Goal: Task Accomplishment & Management: Use online tool/utility

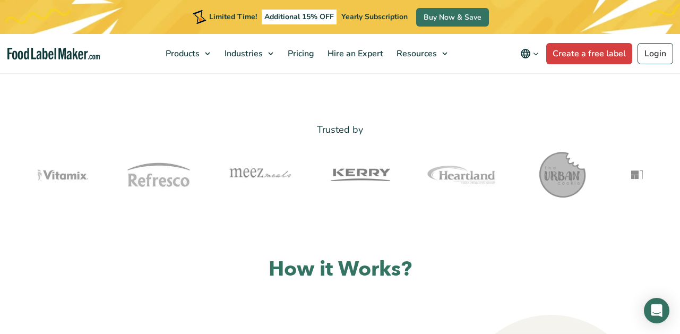
scroll to position [322, 0]
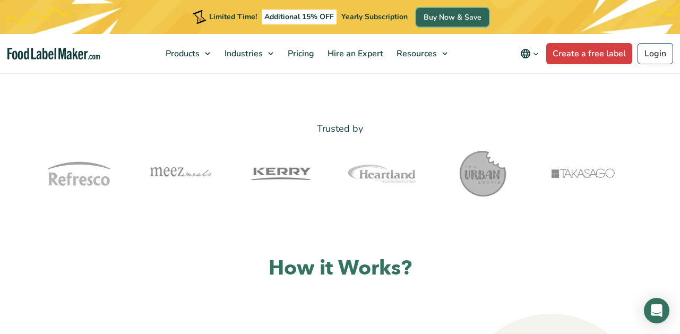
click at [448, 18] on link "Buy Now & Save" at bounding box center [452, 17] width 73 height 19
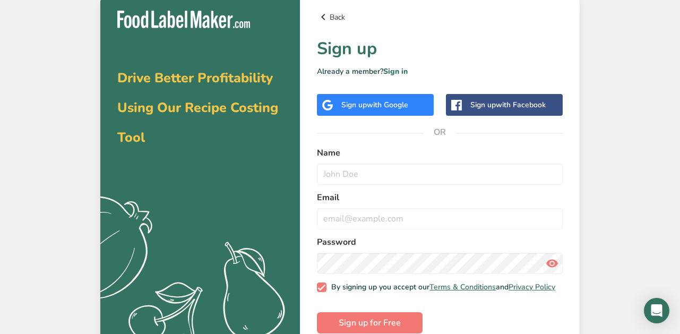
click at [336, 11] on link "Back" at bounding box center [440, 17] width 246 height 13
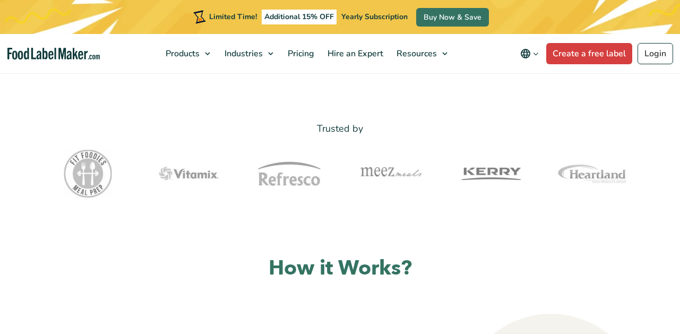
scroll to position [322, 0]
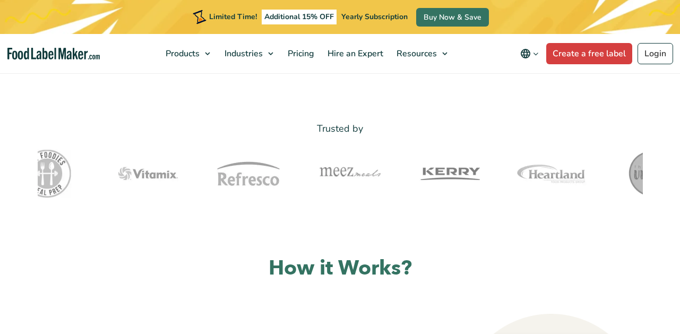
click at [364, 18] on span "Yearly Subscription" at bounding box center [374, 17] width 66 height 10
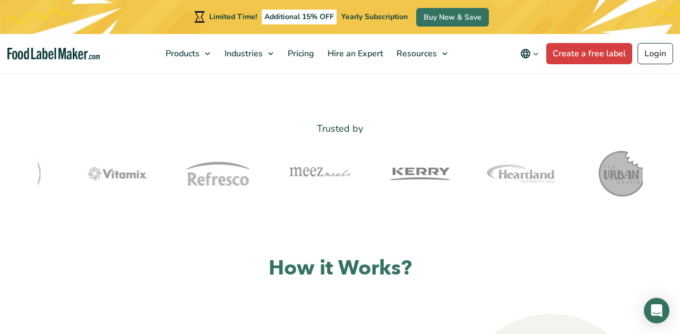
click at [364, 18] on span "Yearly Subscription" at bounding box center [374, 17] width 66 height 10
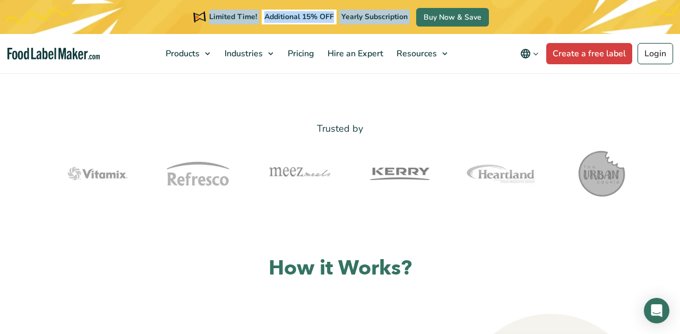
click at [364, 18] on span "Yearly Subscription" at bounding box center [374, 17] width 66 height 10
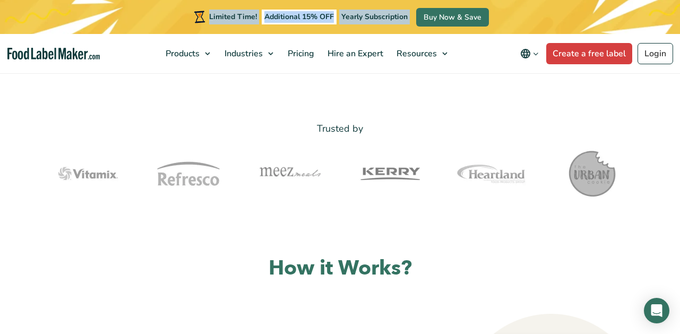
click at [364, 18] on span "Yearly Subscription" at bounding box center [374, 17] width 66 height 10
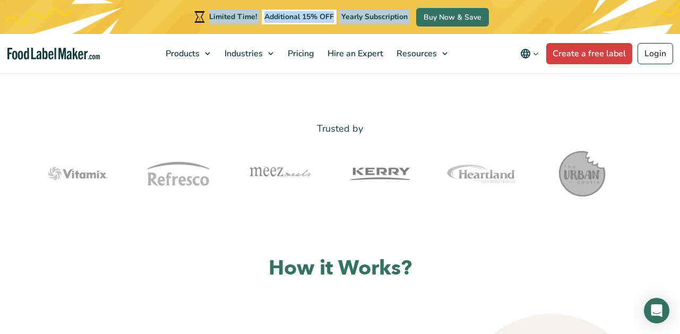
click at [364, 18] on span "Yearly Subscription" at bounding box center [374, 17] width 66 height 10
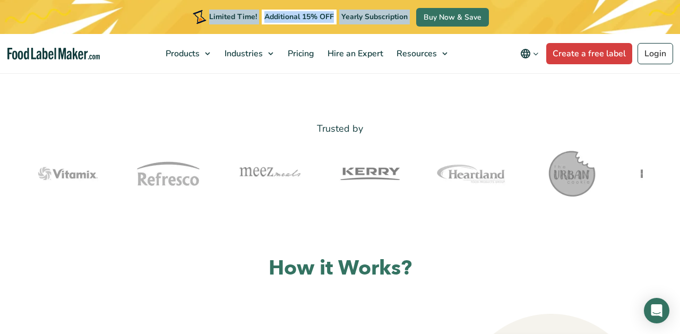
click at [364, 18] on span "Yearly Subscription" at bounding box center [374, 17] width 66 height 10
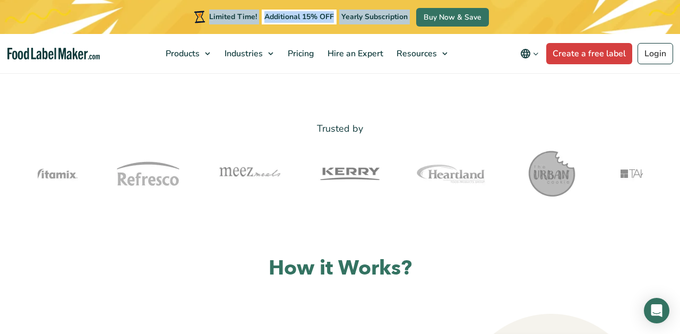
click at [364, 18] on span "Yearly Subscription" at bounding box center [374, 17] width 66 height 10
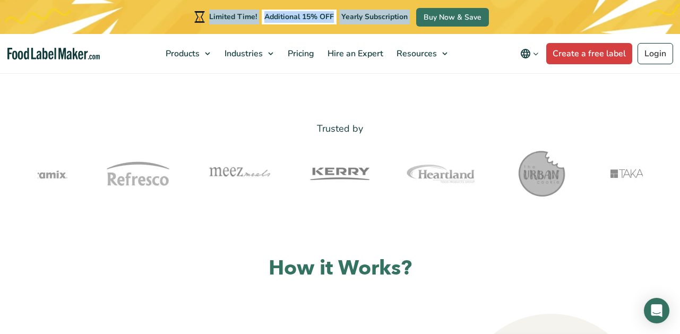
click at [364, 18] on span "Yearly Subscription" at bounding box center [374, 17] width 66 height 10
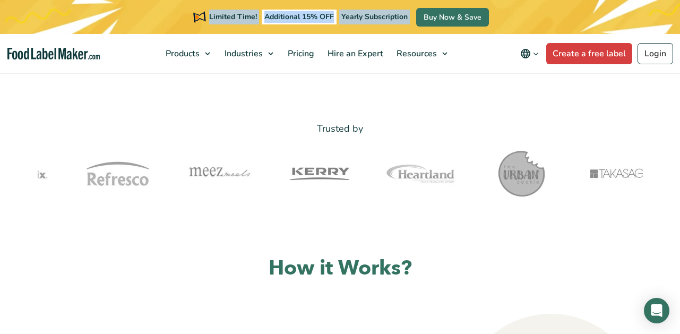
click at [364, 18] on span "Yearly Subscription" at bounding box center [374, 17] width 66 height 10
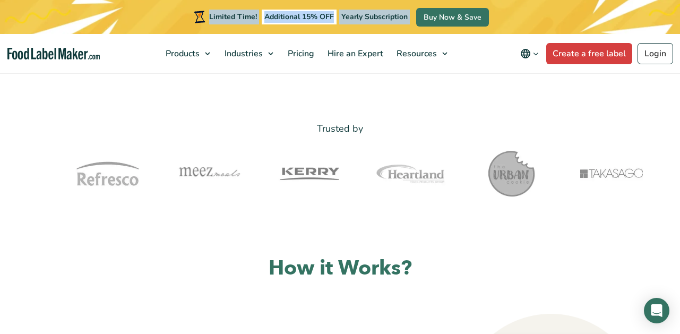
click at [364, 18] on span "Yearly Subscription" at bounding box center [374, 17] width 66 height 10
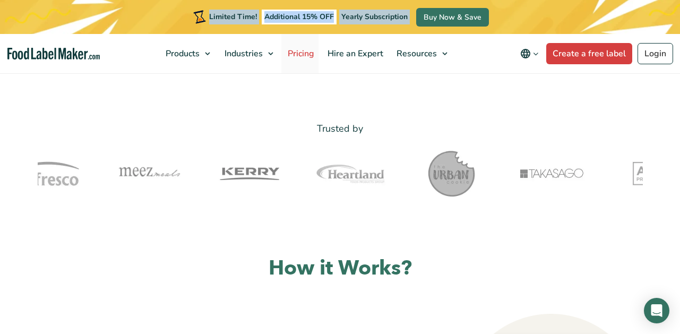
click at [303, 50] on span "Pricing" at bounding box center [299, 54] width 31 height 12
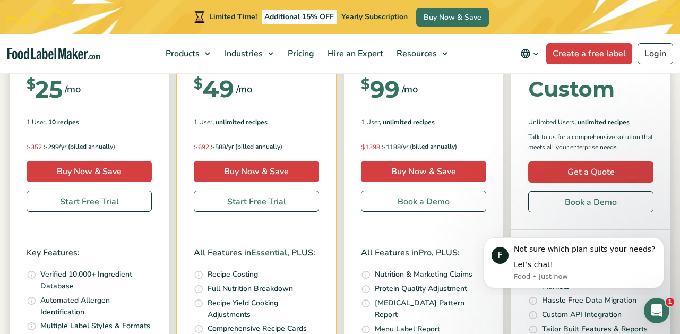
scroll to position [263, 0]
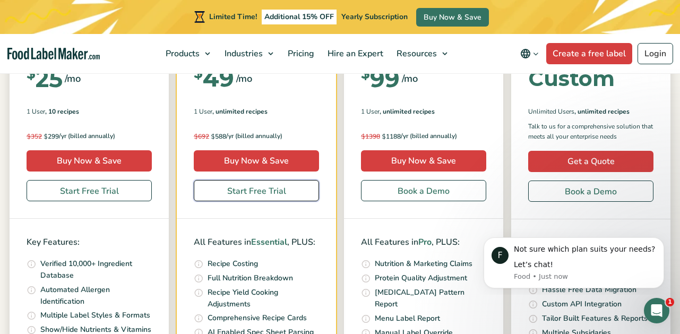
click at [262, 188] on link "Start Free Trial" at bounding box center [256, 190] width 125 height 21
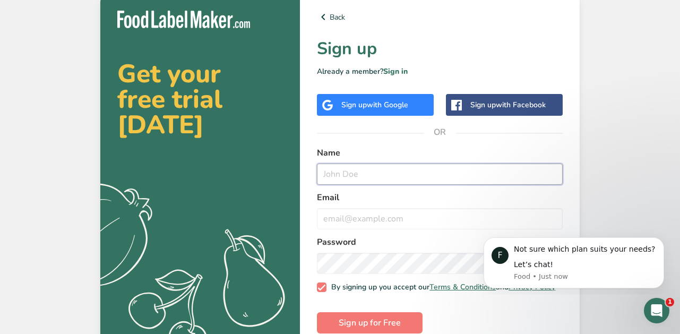
click at [387, 176] on input "text" at bounding box center [440, 173] width 246 height 21
click at [390, 107] on span "with Google" at bounding box center [387, 105] width 41 height 10
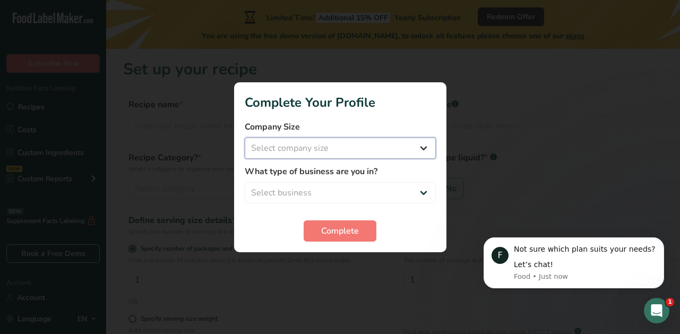
click at [399, 153] on select "Select company size Fewer than 10 Employees 10 to 50 Employees 51 to 500 Employ…" at bounding box center [340, 147] width 191 height 21
select select "1"
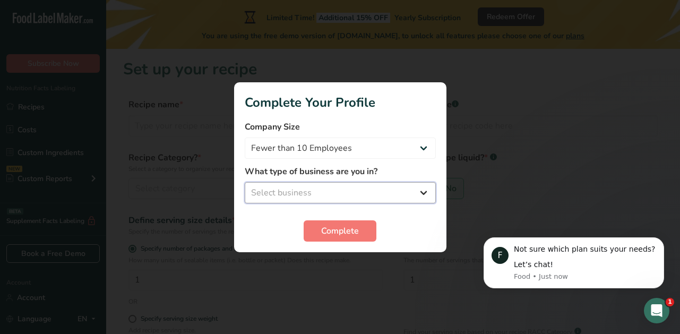
click at [355, 199] on select "Select business Packaged Food Manufacturer Restaurant & Cafe Bakery Meal Plans …" at bounding box center [340, 192] width 191 height 21
select select "8"
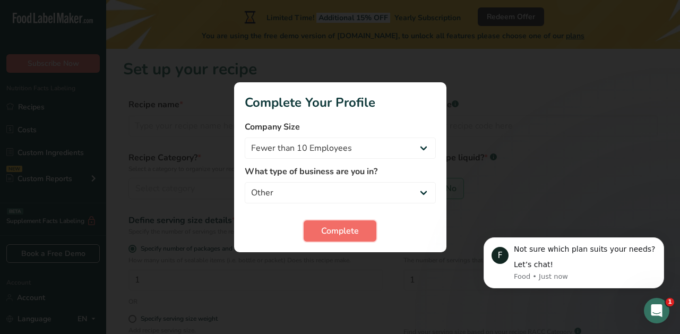
click at [335, 238] on button "Complete" at bounding box center [340, 230] width 73 height 21
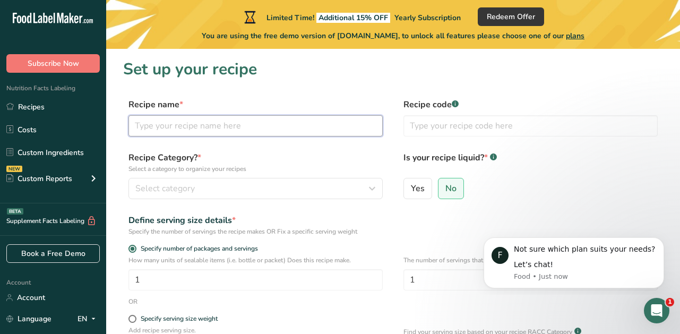
click at [226, 129] on input "text" at bounding box center [255, 125] width 254 height 21
type input "Capi-cola"
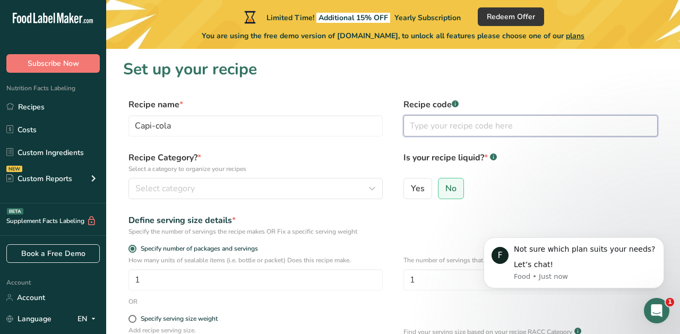
click at [450, 130] on input "text" at bounding box center [530, 125] width 254 height 21
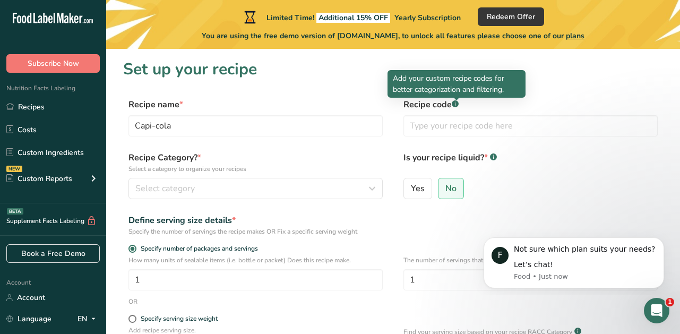
click at [458, 103] on rect at bounding box center [455, 103] width 7 height 7
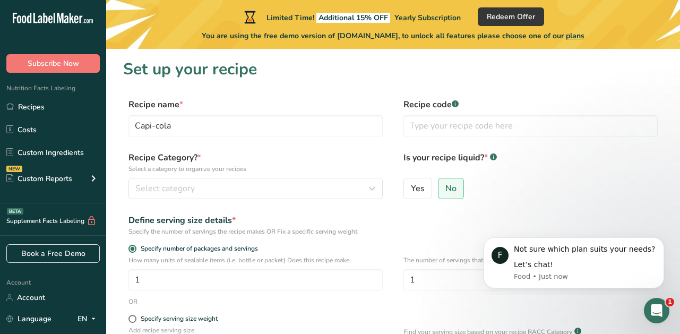
click at [458, 103] on rect at bounding box center [455, 103] width 7 height 7
click at [442, 130] on input "text" at bounding box center [530, 125] width 254 height 21
type input "capi"
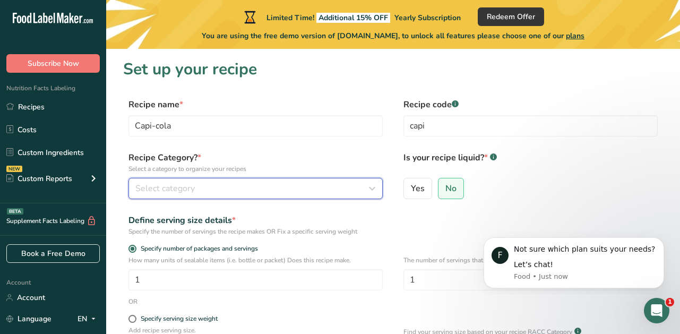
click at [291, 189] on div "Select category" at bounding box center [252, 188] width 234 height 13
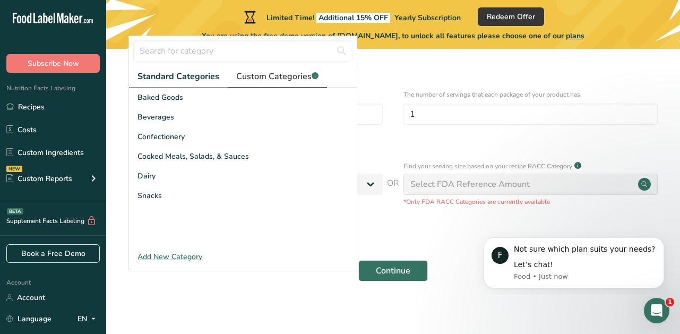
scroll to position [170, 0]
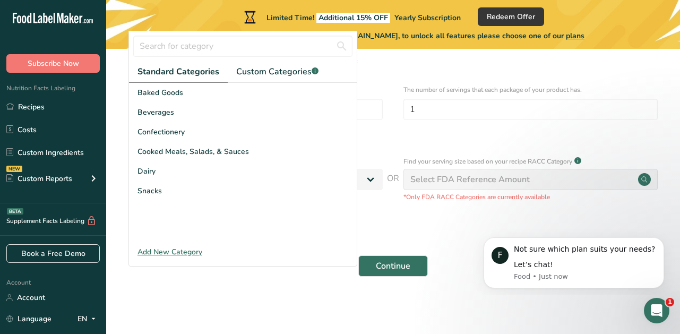
click at [185, 252] on div "Add New Category" at bounding box center [243, 251] width 228 height 11
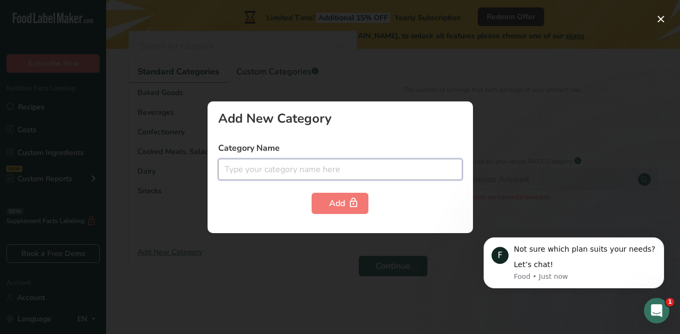
click at [252, 161] on input "text" at bounding box center [340, 169] width 244 height 21
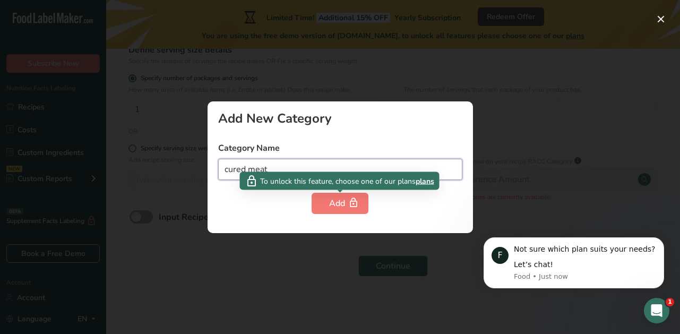
click at [366, 161] on input "cured meat" at bounding box center [340, 169] width 244 height 21
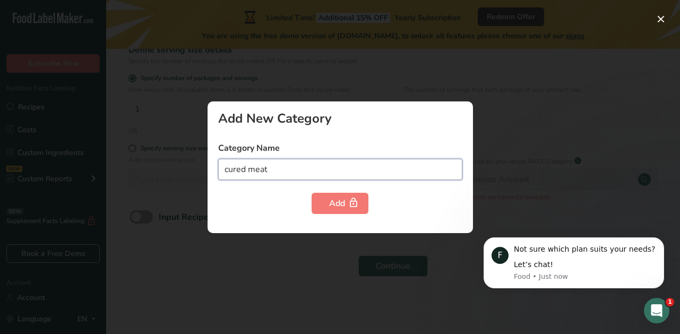
click at [425, 175] on input "cured meat" at bounding box center [340, 169] width 244 height 21
type input "cured meat"
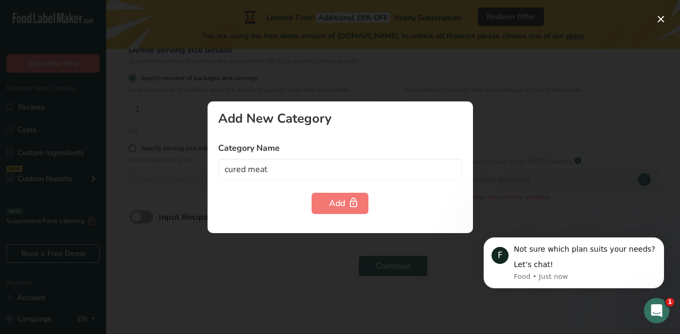
click at [534, 113] on div at bounding box center [340, 167] width 680 height 334
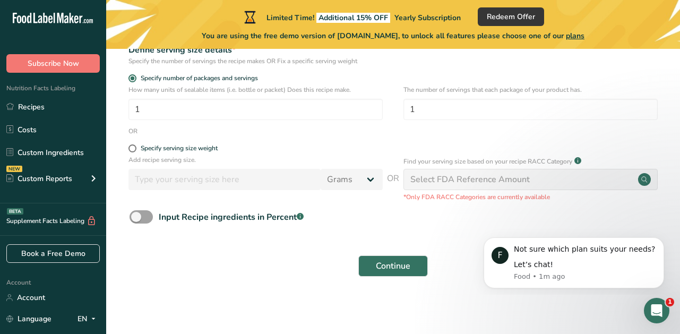
click at [472, 178] on div "Select FDA Reference Amount" at bounding box center [469, 179] width 119 height 13
click at [645, 176] on circle at bounding box center [644, 179] width 13 height 13
click at [644, 179] on circle at bounding box center [644, 179] width 13 height 13
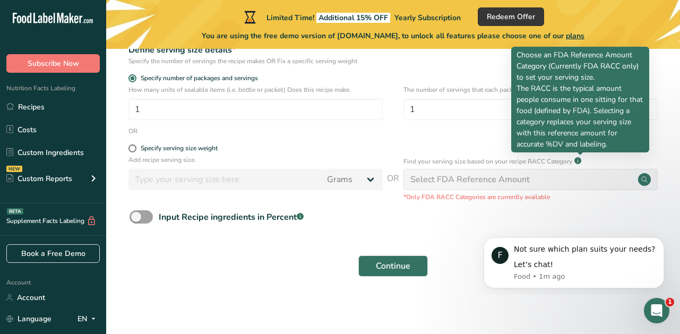
click at [581, 159] on rect at bounding box center [577, 160] width 7 height 7
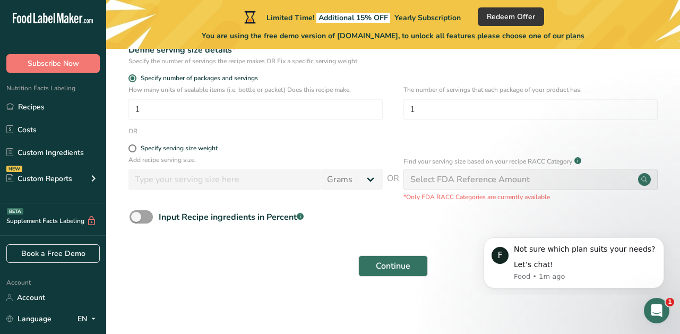
click at [581, 159] on rect at bounding box center [577, 160] width 7 height 7
click at [552, 177] on div "Select FDA Reference Amount" at bounding box center [530, 179] width 254 height 21
click at [383, 271] on span "Continue" at bounding box center [393, 266] width 34 height 13
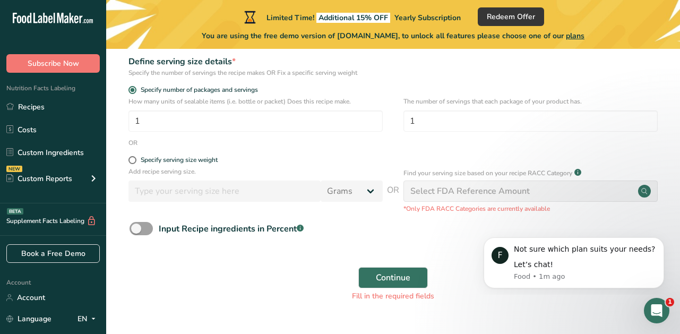
click at [474, 186] on div "Select FDA Reference Amount" at bounding box center [469, 191] width 119 height 13
click at [336, 171] on p "Add recipe serving size." at bounding box center [255, 172] width 254 height 10
click at [132, 161] on span at bounding box center [132, 160] width 8 height 8
click at [132, 161] on input "Specify serving size weight" at bounding box center [131, 160] width 7 height 7
radio input "true"
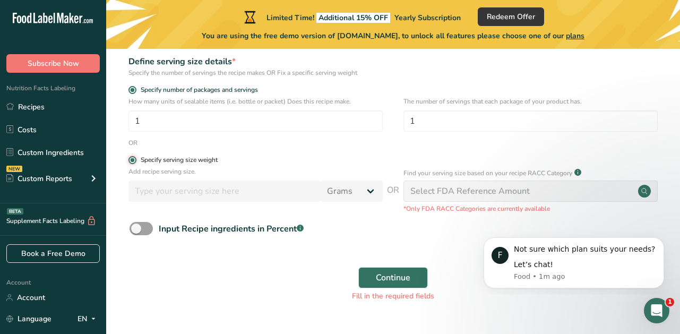
radio input "false"
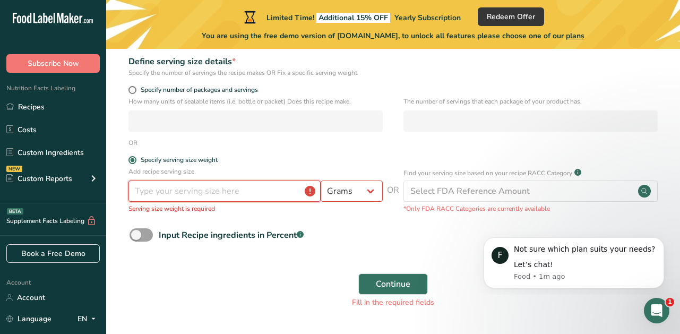
click at [236, 187] on input "number" at bounding box center [224, 190] width 192 height 21
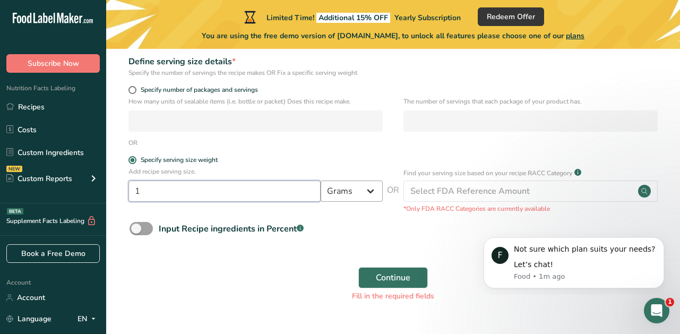
type input "1"
click at [369, 192] on select "Grams kg mg mcg lb oz l mL fl oz tbsp tsp cup qt gallon" at bounding box center [352, 190] width 62 height 21
select select "5"
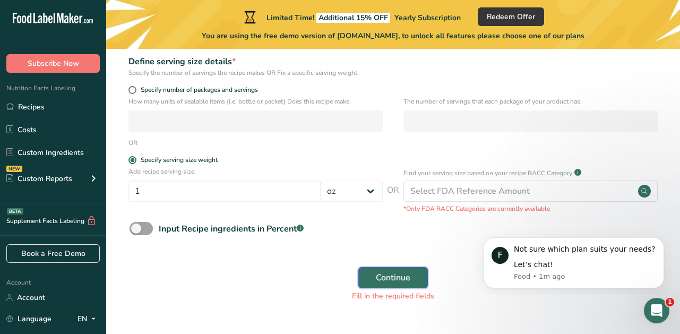
click at [378, 271] on span "Continue" at bounding box center [393, 277] width 34 height 13
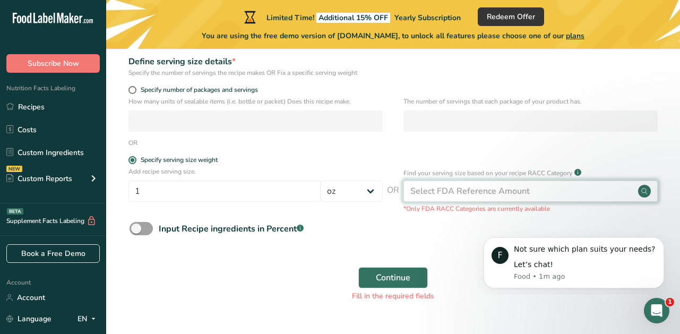
click at [475, 190] on div "Select FDA Reference Amount" at bounding box center [469, 191] width 119 height 13
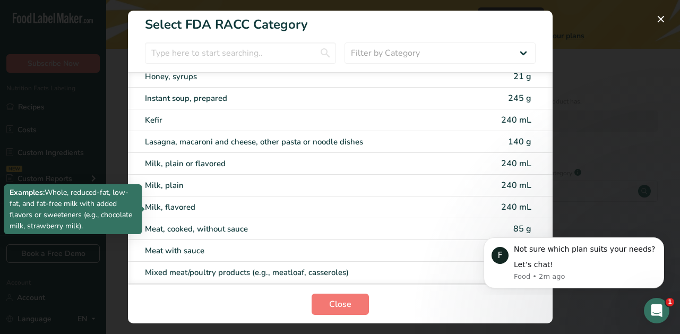
scroll to position [1257, 0]
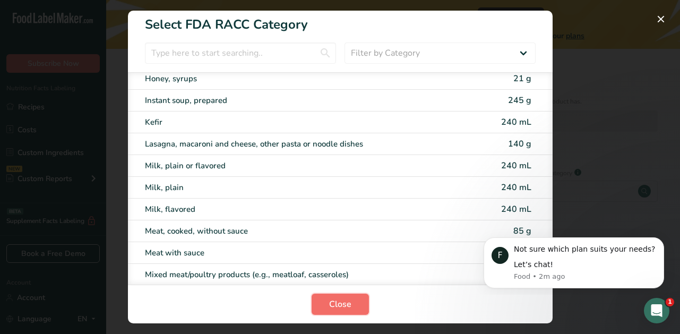
click at [347, 309] on span "Close" at bounding box center [340, 304] width 22 height 13
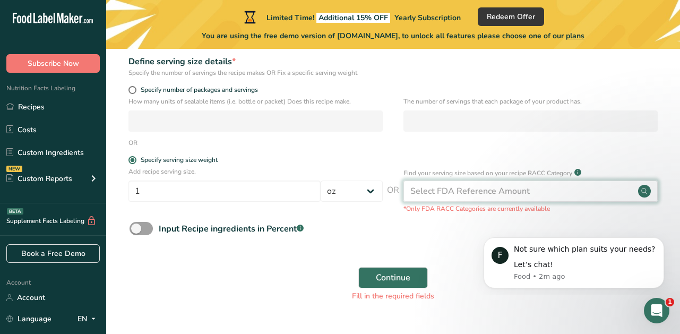
click at [503, 194] on div "Select FDA Reference Amount" at bounding box center [469, 191] width 119 height 13
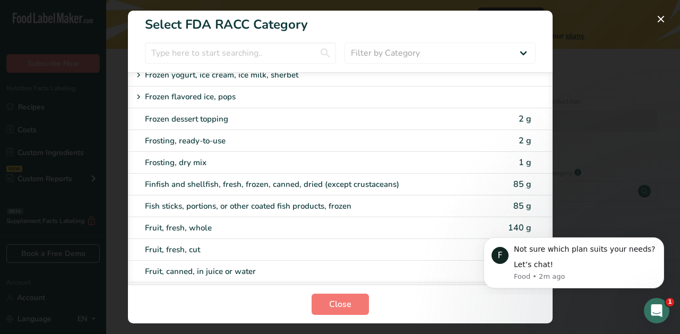
scroll to position [876, 0]
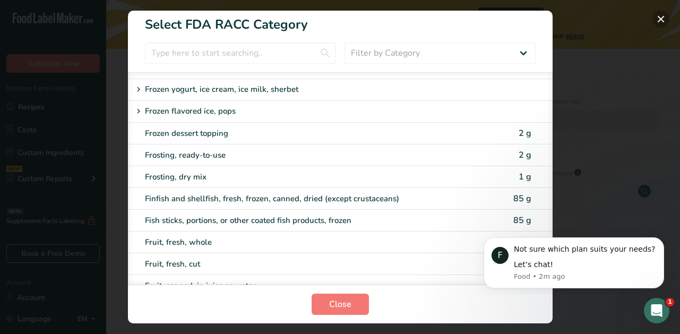
click at [659, 19] on button "RACC Category Selection Modal" at bounding box center [660, 19] width 17 height 17
